Goal: Find specific page/section: Find specific page/section

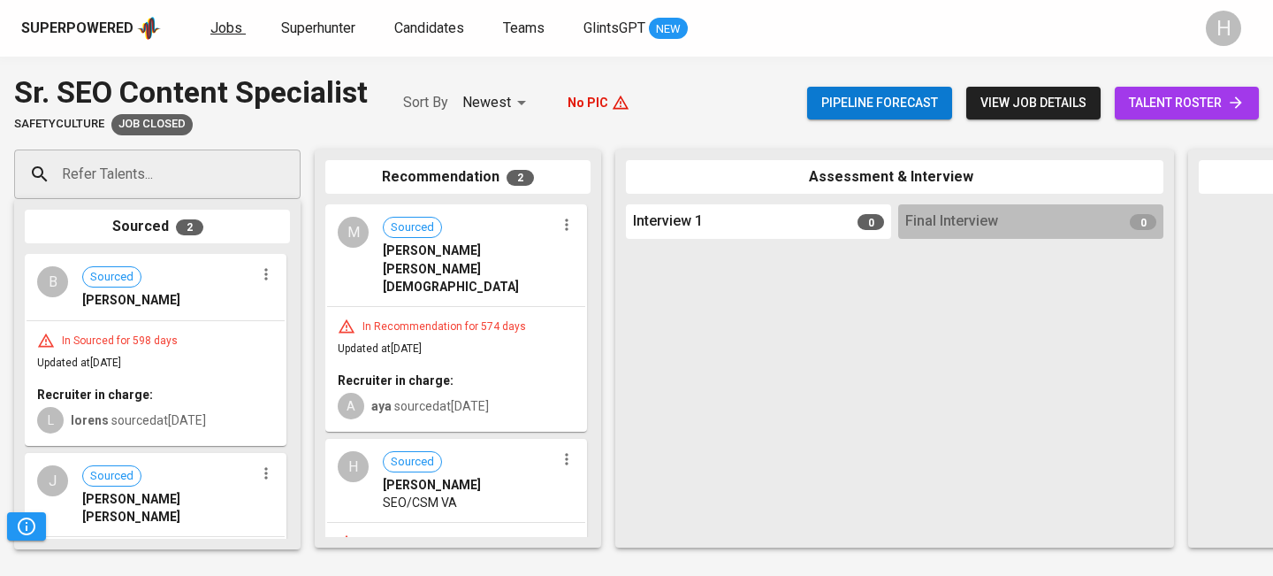
click at [220, 22] on span "Jobs" at bounding box center [226, 27] width 32 height 17
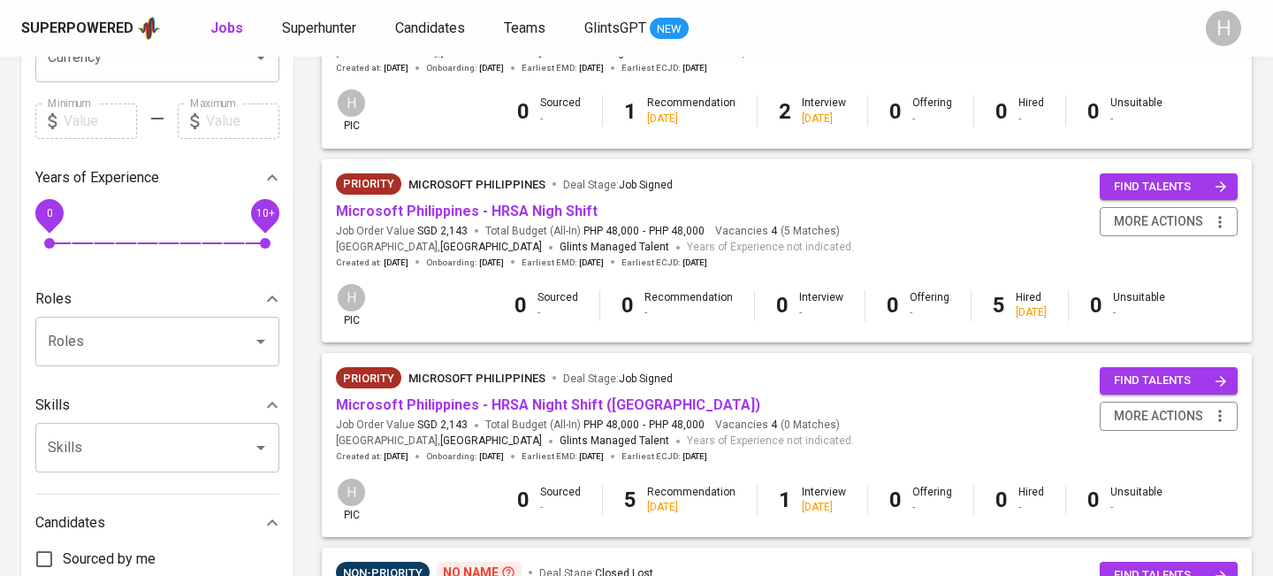
scroll to position [491, 0]
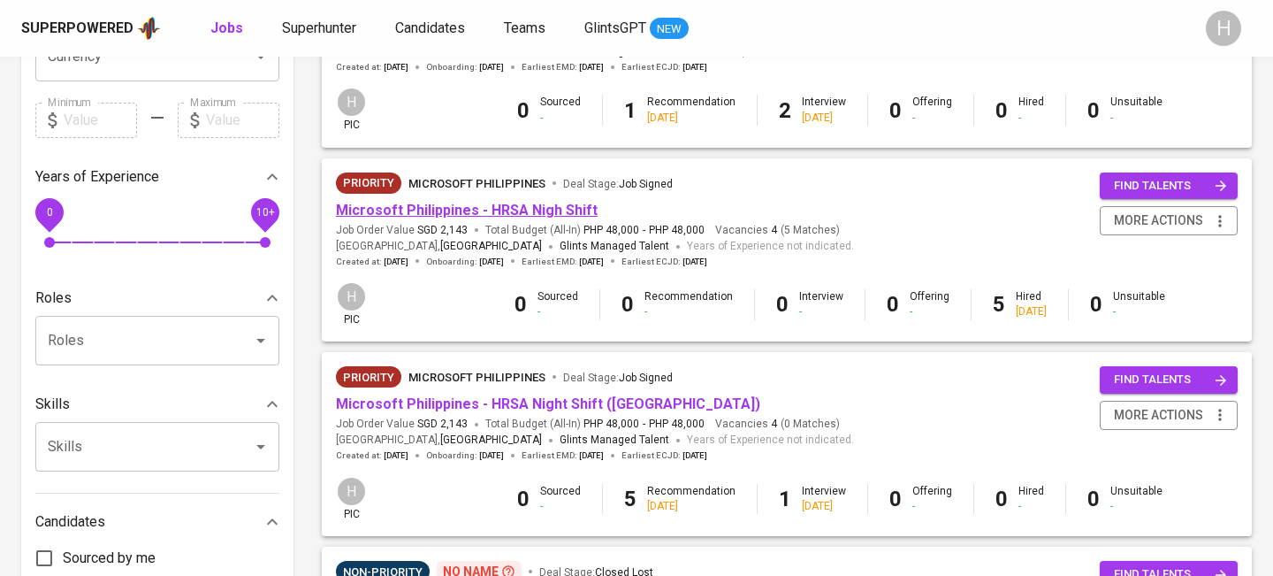
click at [578, 208] on link "Microsoft Philippines - HRSA Nigh Shift" at bounding box center [467, 210] width 262 height 17
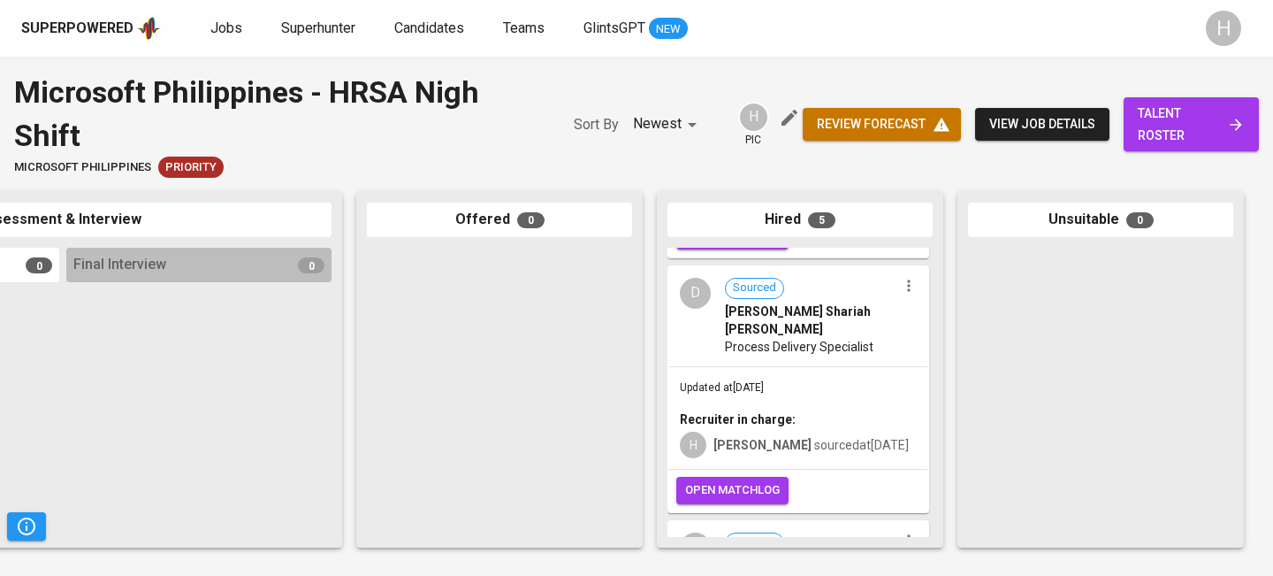
scroll to position [457, 0]
click at [908, 283] on icon "button" at bounding box center [909, 287] width 18 height 18
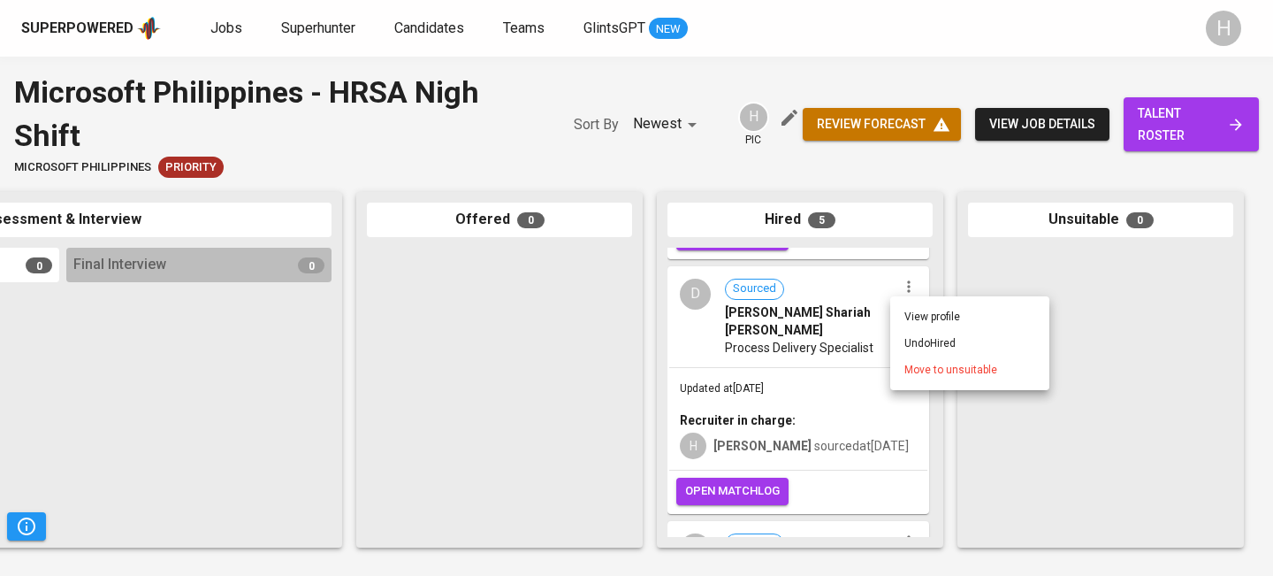
click at [911, 336] on li "Undo Hired" at bounding box center [969, 343] width 159 height 27
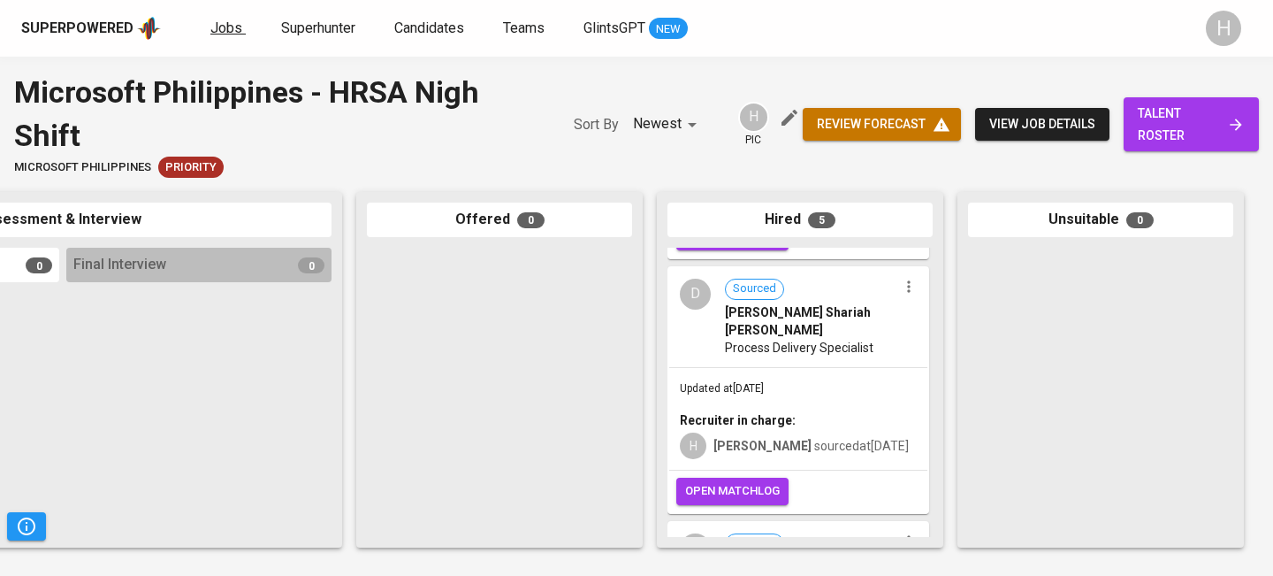
click at [227, 20] on span "Jobs" at bounding box center [226, 27] width 32 height 17
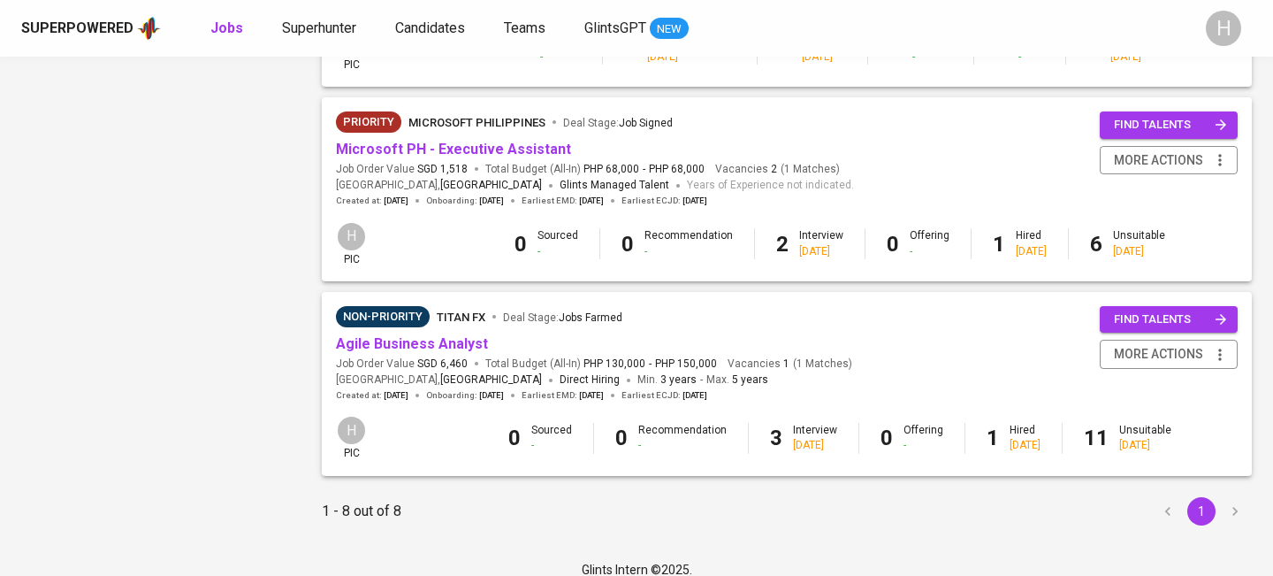
scroll to position [1336, 0]
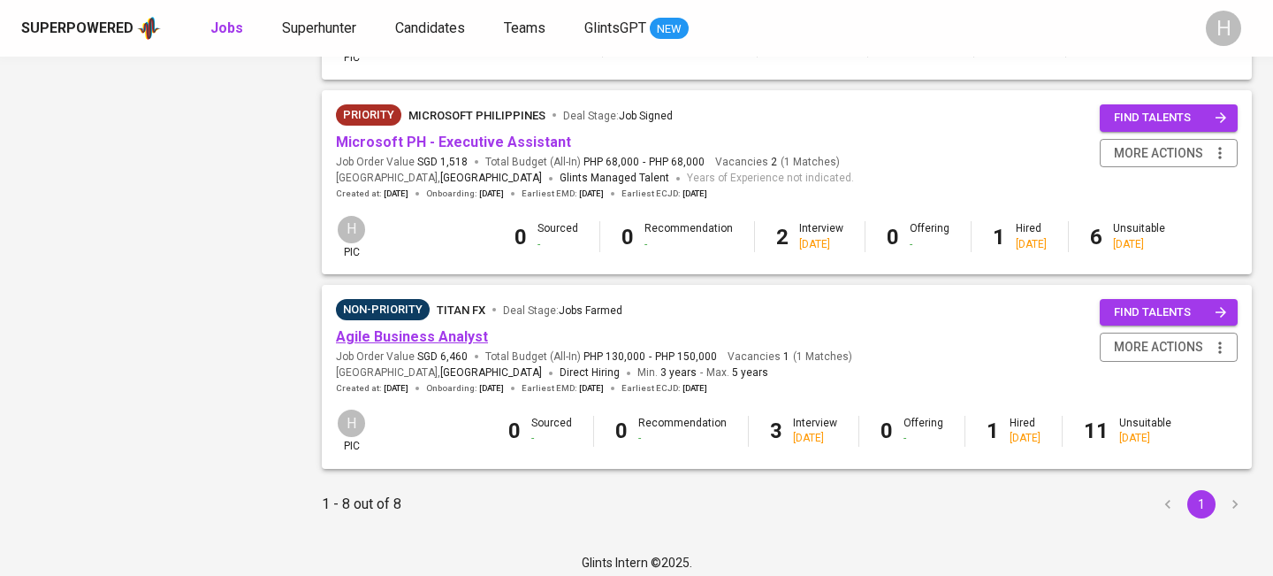
click at [470, 345] on link "Agile Business Analyst" at bounding box center [412, 336] width 152 height 17
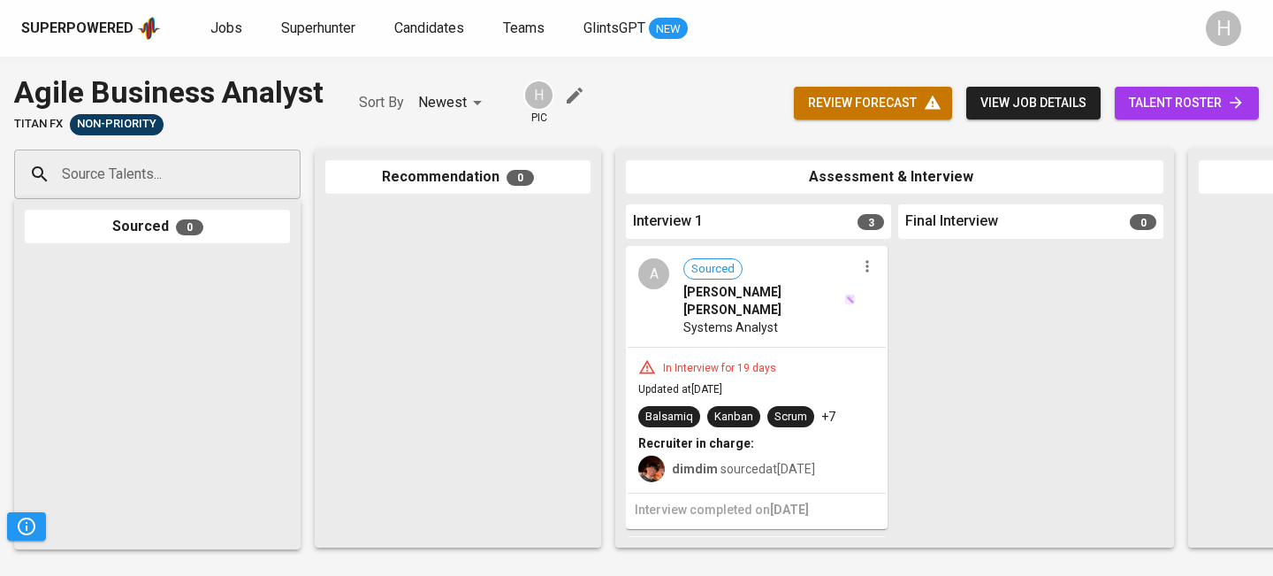
click at [1166, 93] on span "talent roster" at bounding box center [1187, 103] width 116 height 22
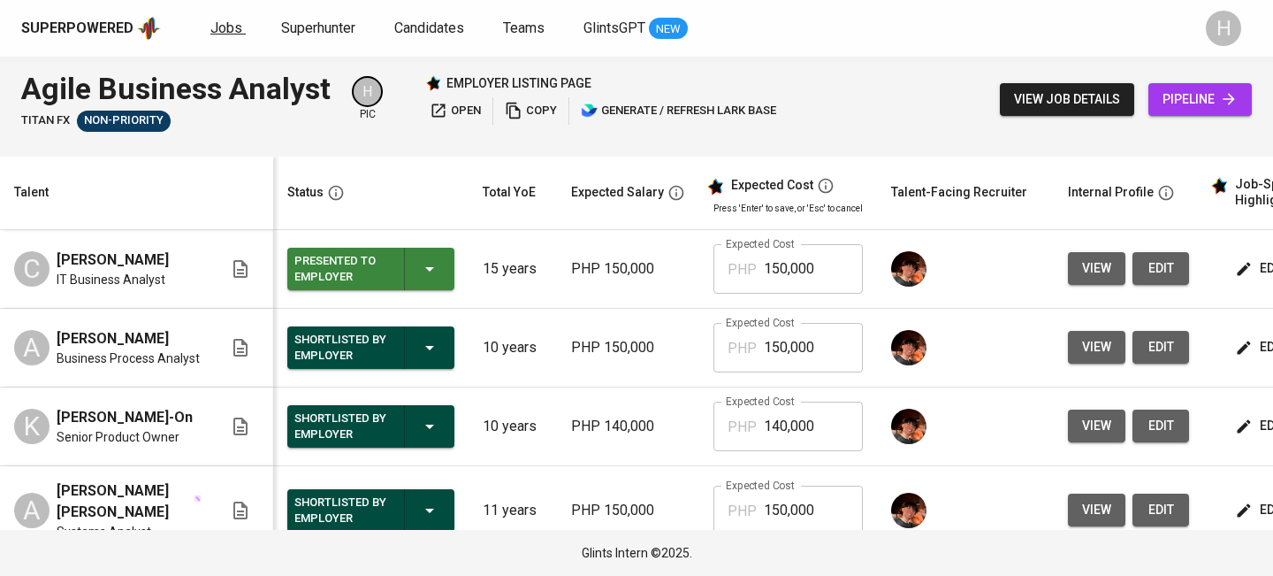
click at [234, 20] on span "Jobs" at bounding box center [226, 27] width 32 height 17
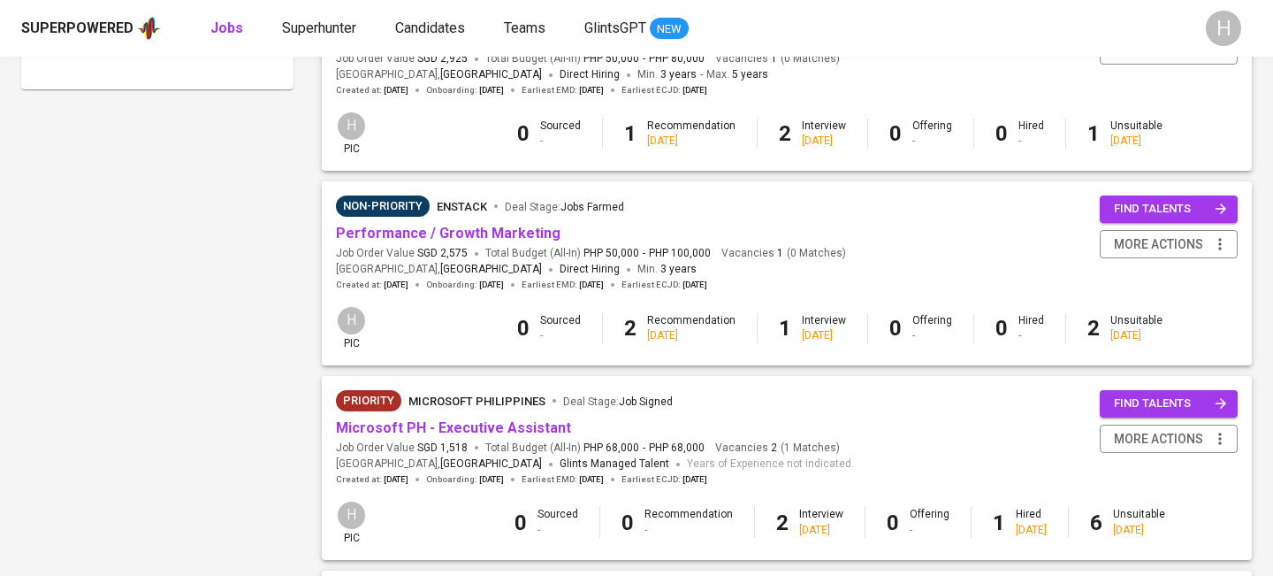
scroll to position [1352, 0]
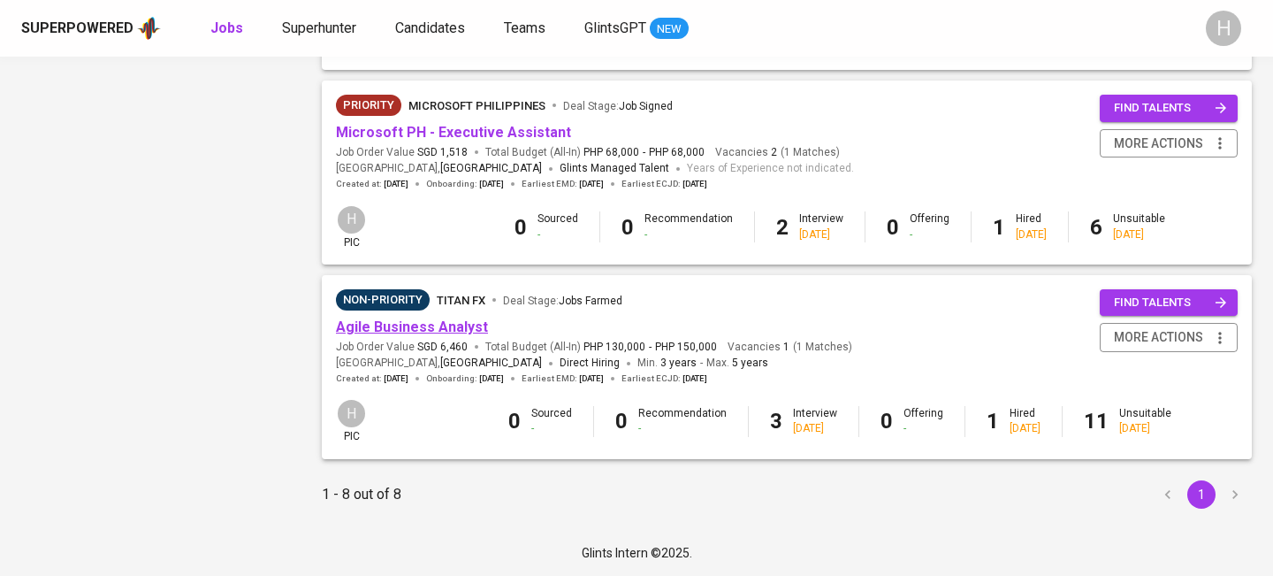
click at [432, 322] on link "Agile Business Analyst" at bounding box center [412, 326] width 152 height 17
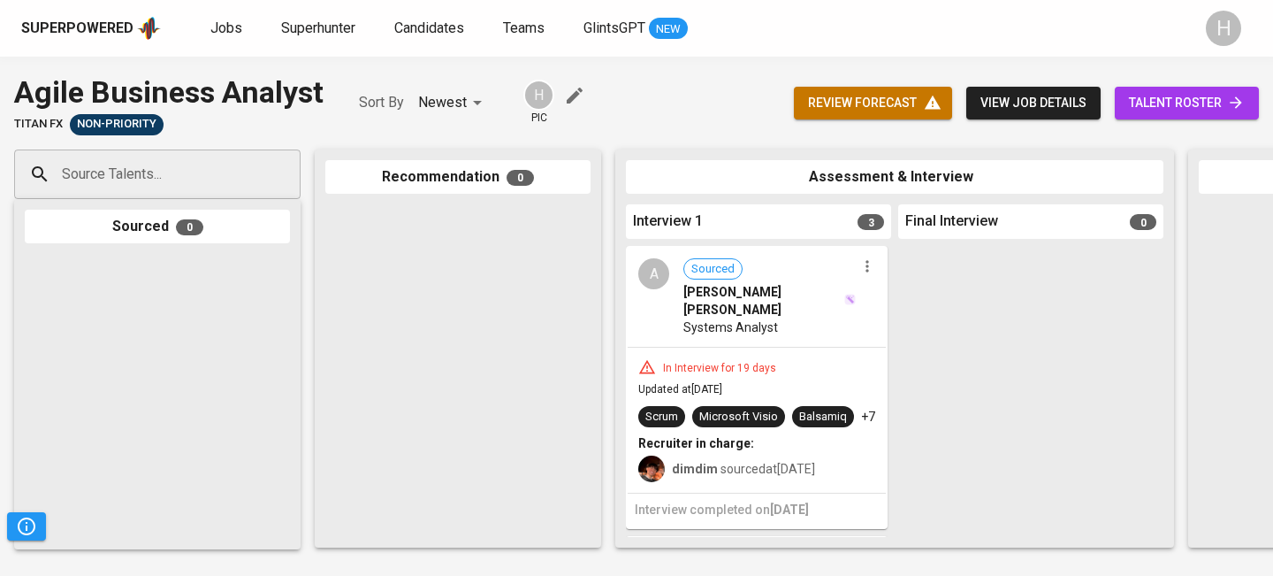
scroll to position [0, 16]
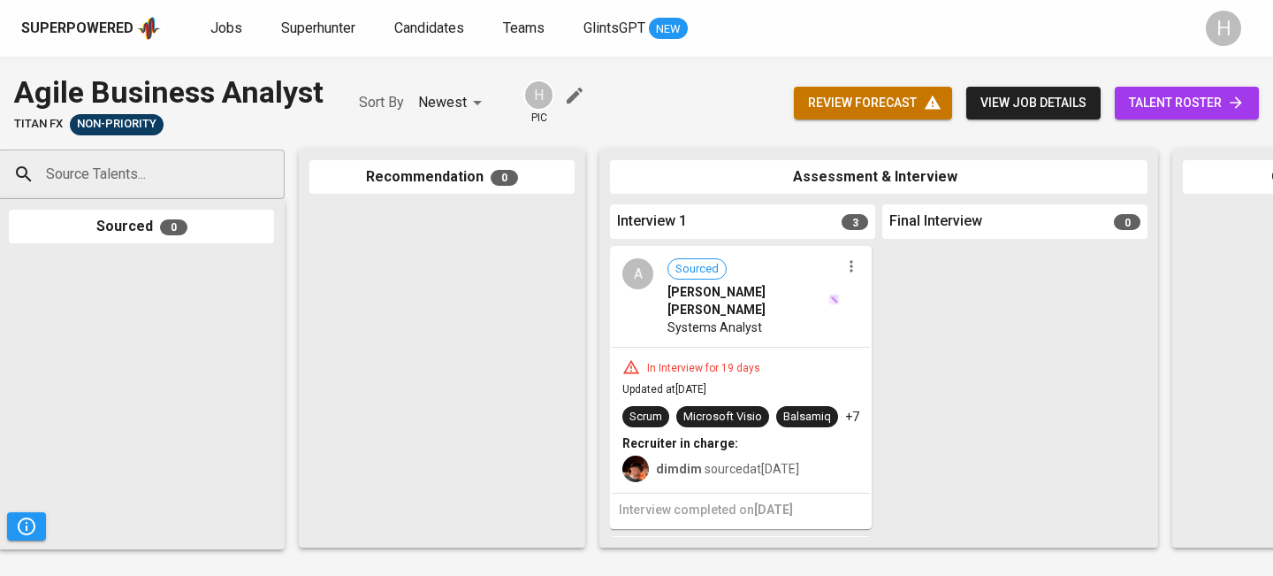
click at [1202, 92] on span "talent roster" at bounding box center [1187, 103] width 116 height 22
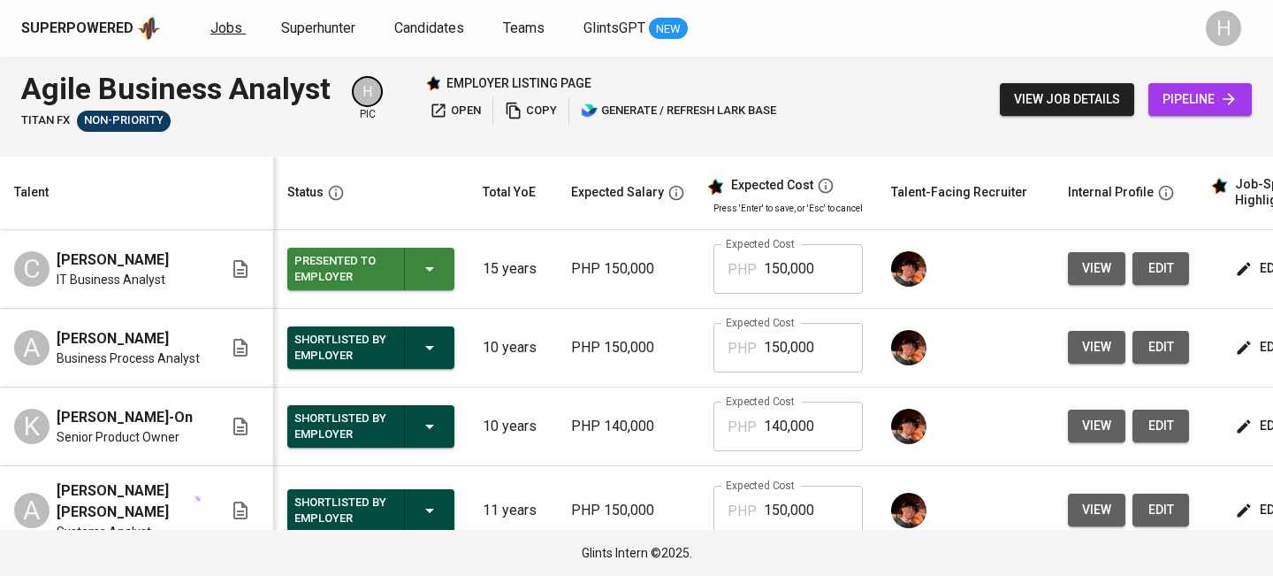
click at [221, 23] on span "Jobs" at bounding box center [226, 27] width 32 height 17
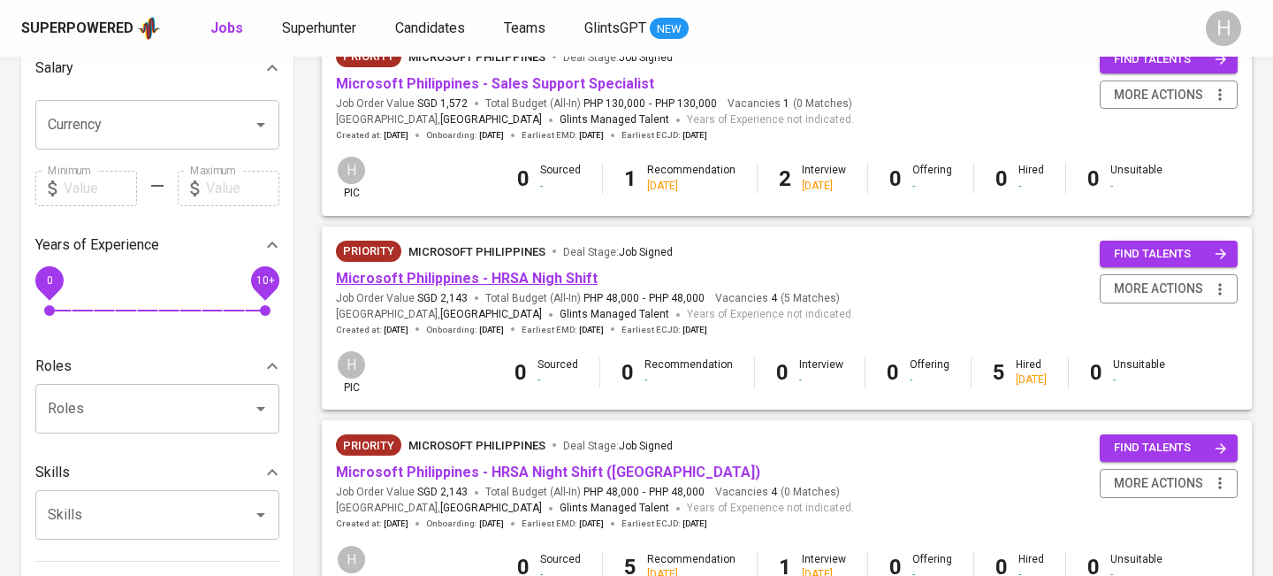
scroll to position [421, 0]
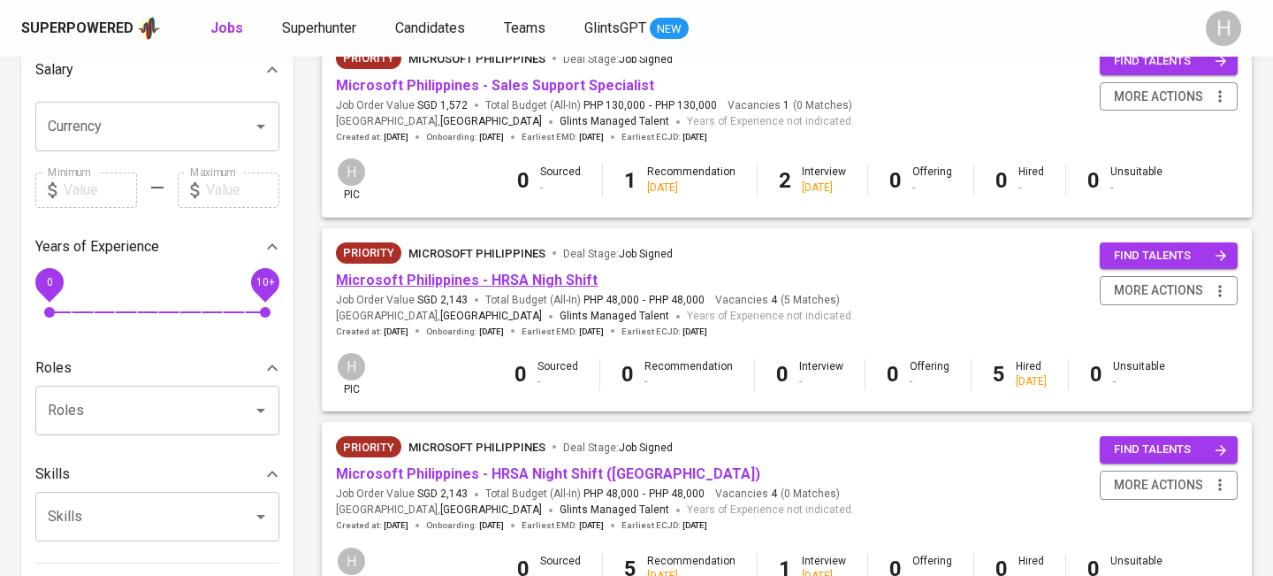
click at [510, 276] on link "Microsoft Philippines - HRSA Nigh Shift" at bounding box center [467, 279] width 262 height 17
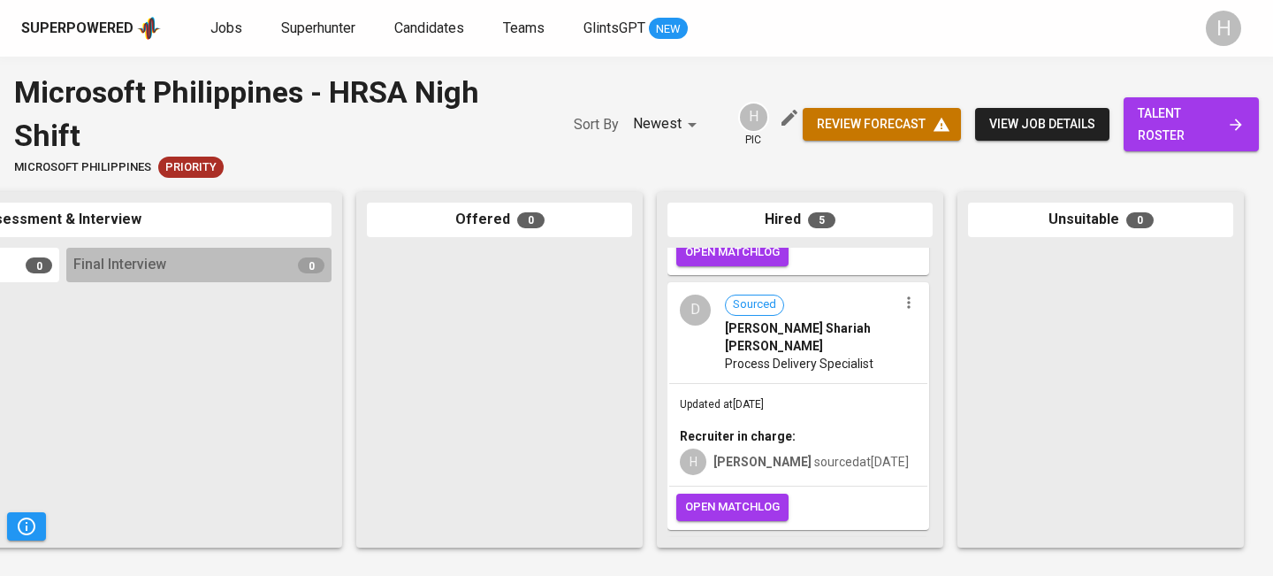
scroll to position [455, 0]
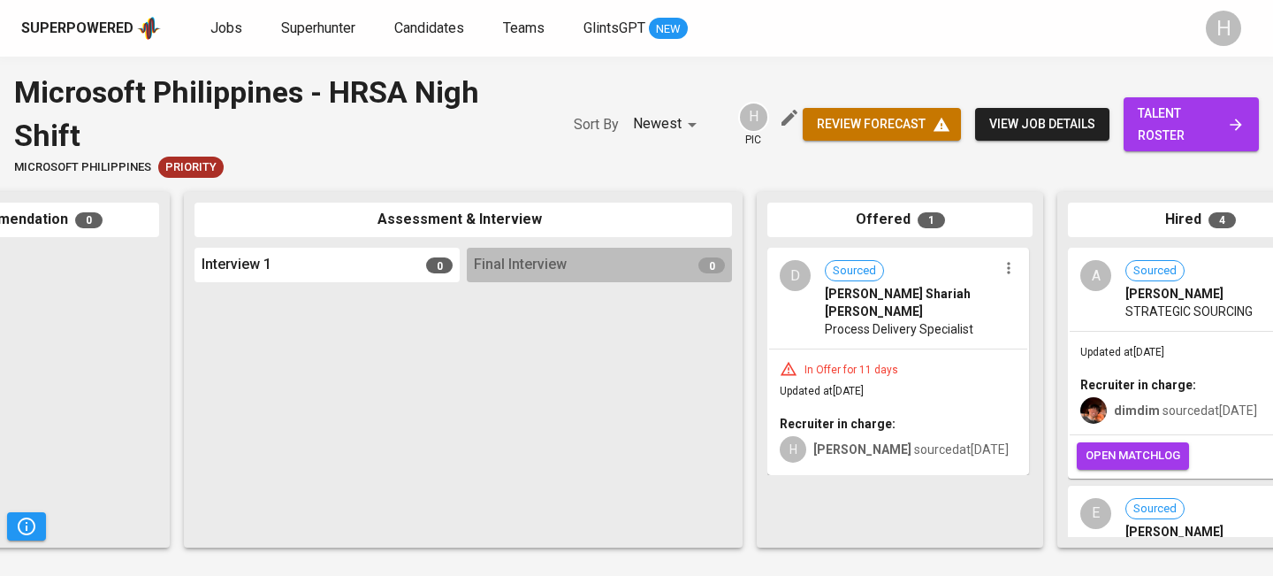
scroll to position [0, 446]
